Goal: Task Accomplishment & Management: Manage account settings

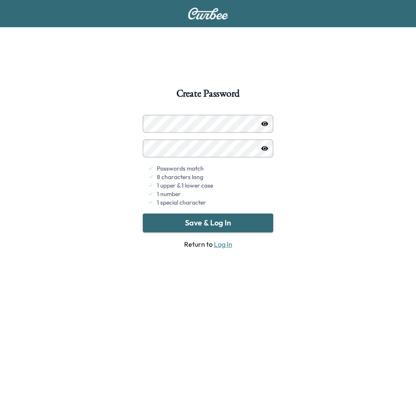
click at [183, 223] on button "Save & Log In" at bounding box center [208, 223] width 130 height 19
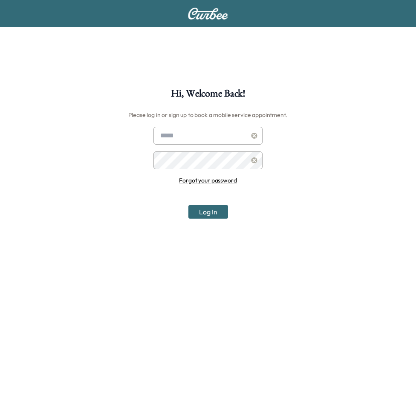
click at [176, 131] on input "text" at bounding box center [207, 136] width 109 height 18
click at [186, 143] on input "text" at bounding box center [207, 136] width 109 height 18
click at [180, 131] on input "text" at bounding box center [207, 136] width 109 height 18
type input "**********"
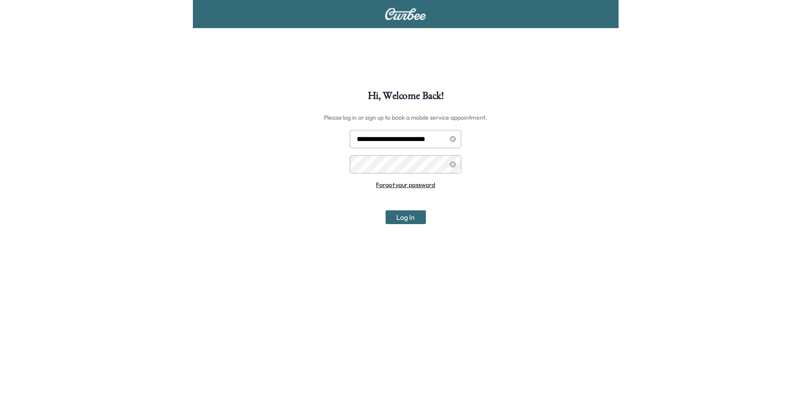
scroll to position [0, 0]
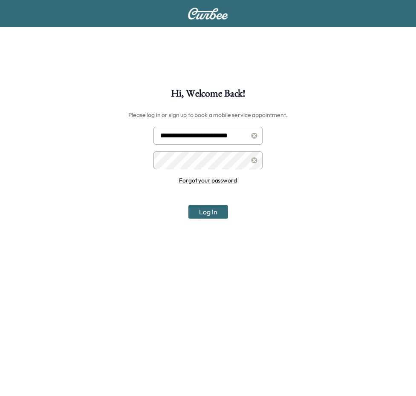
click at [200, 211] on button "Log In" at bounding box center [208, 212] width 40 height 14
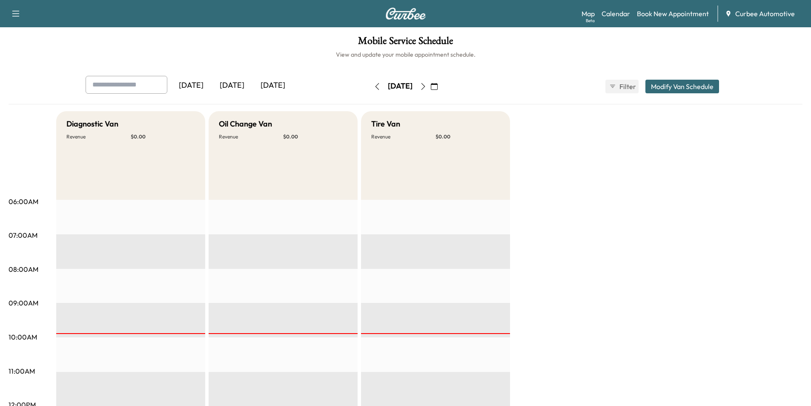
click at [415, 87] on icon "button" at bounding box center [423, 86] width 7 height 7
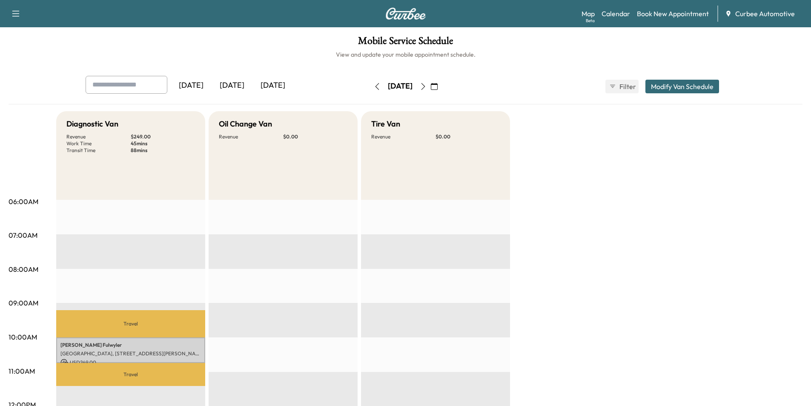
click at [415, 10] on span "Curbee Automotive" at bounding box center [765, 14] width 60 height 10
click at [11, 16] on icon "button" at bounding box center [16, 14] width 10 height 10
click at [26, 44] on button "Log Out" at bounding box center [30, 48] width 32 height 14
